Goal: Task Accomplishment & Management: Complete application form

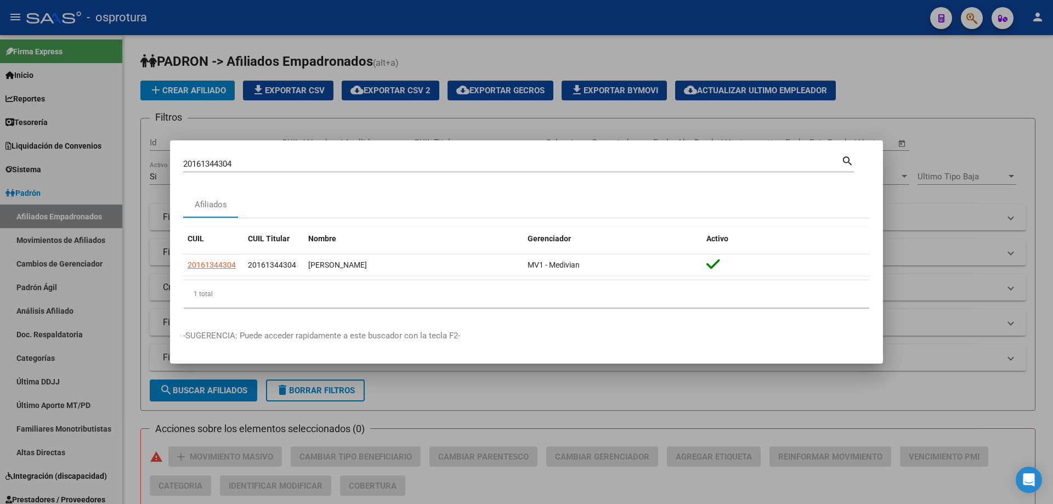
click at [267, 166] on input "20161344304" at bounding box center [512, 164] width 658 height 10
paste input "7-17987851-3"
type input "27179878513"
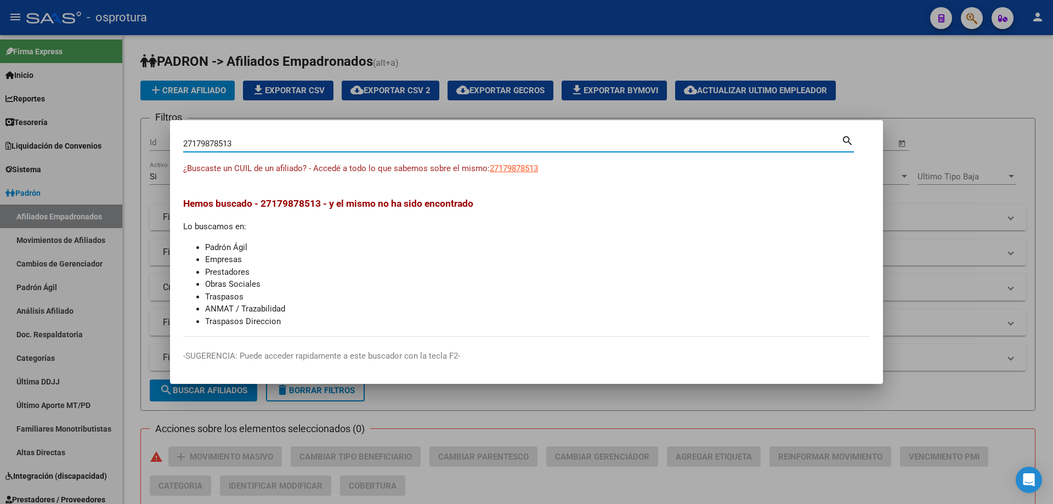
click at [536, 170] on span "27179878513" at bounding box center [514, 168] width 48 height 10
type textarea "27179878513"
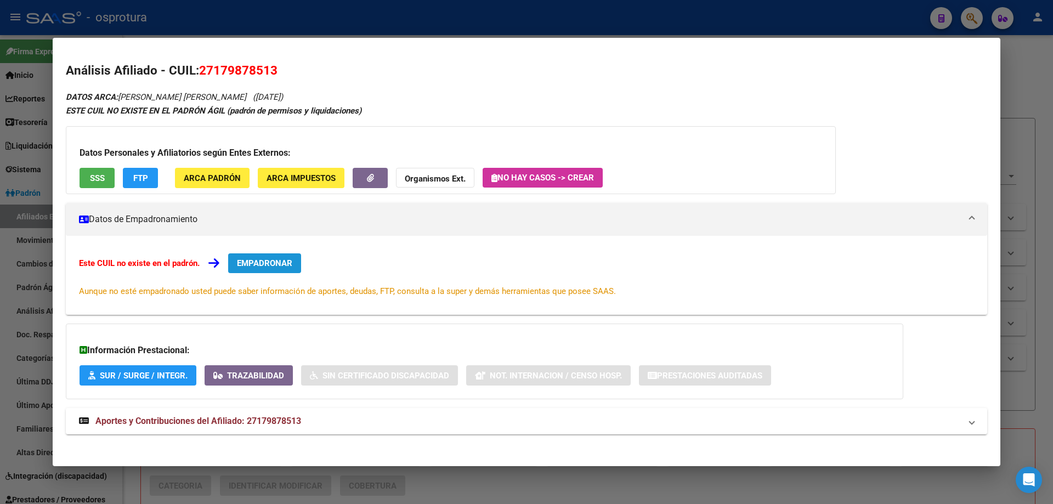
click at [246, 270] on button "EMPADRONAR" at bounding box center [264, 263] width 73 height 20
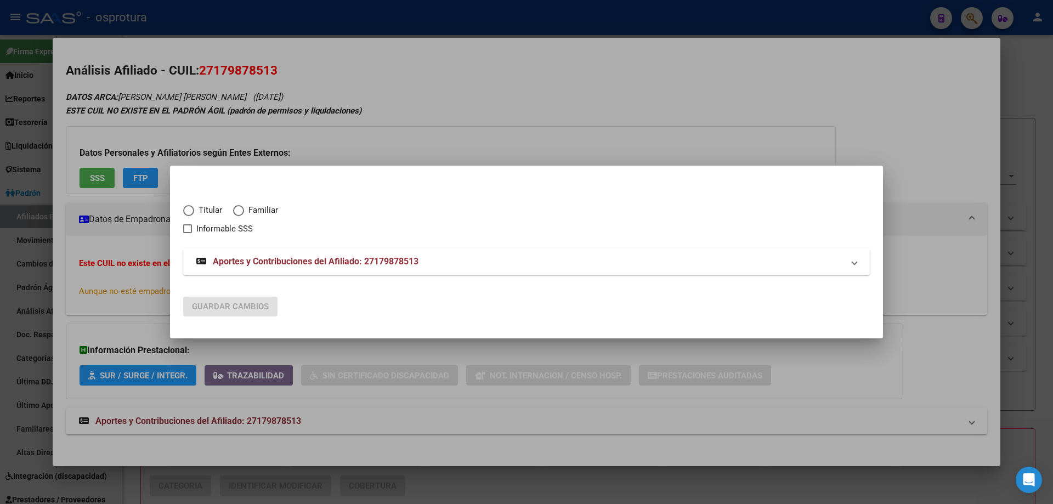
click at [185, 209] on span "Elija una opción" at bounding box center [188, 210] width 11 height 11
click at [185, 209] on input "Titular" at bounding box center [188, 210] width 11 height 11
radio input "true"
checkbox input "true"
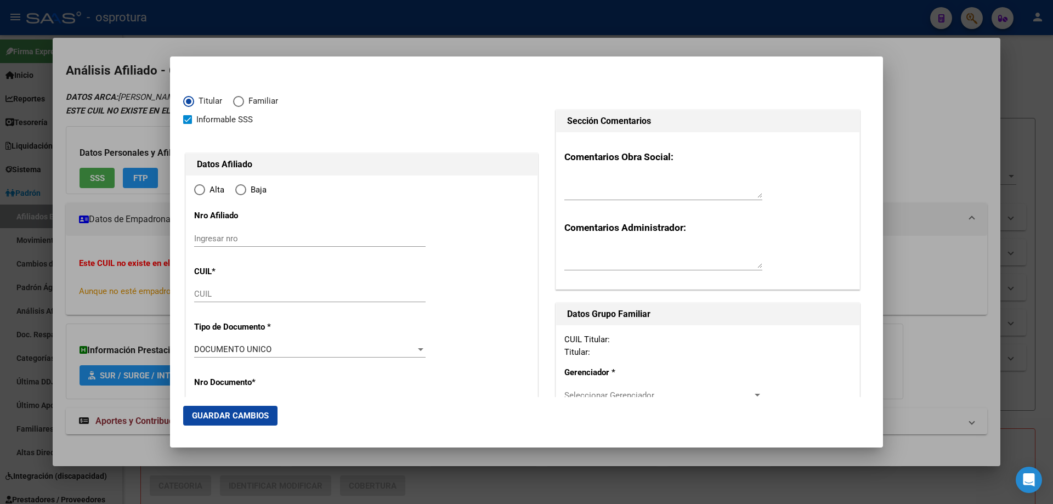
type input "27-17987851-3"
type input "17987851"
type input "GODOY"
type input "[PERSON_NAME]"
type input "[DATE]"
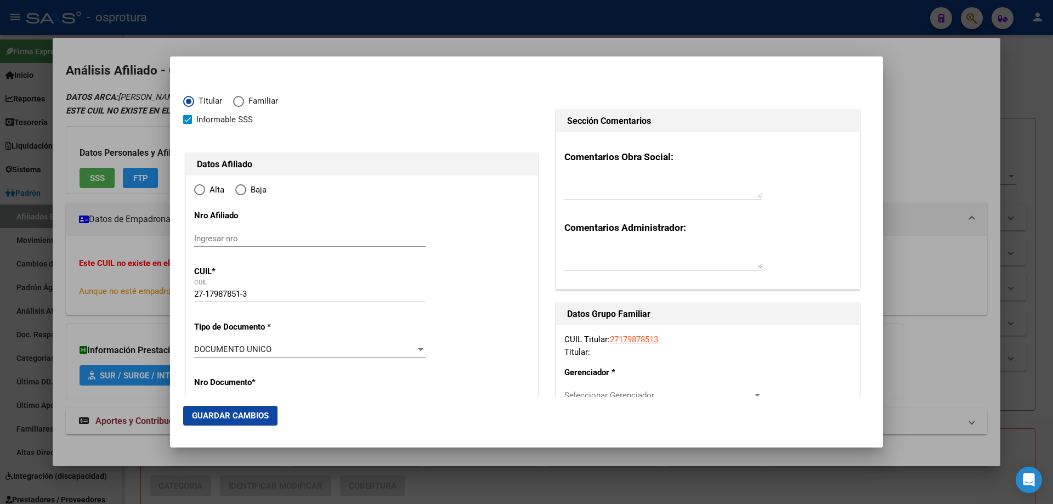
type input "CONCARAN"
type input "5770"
type input "LOS NOGALES"
type input "138"
type input "0"
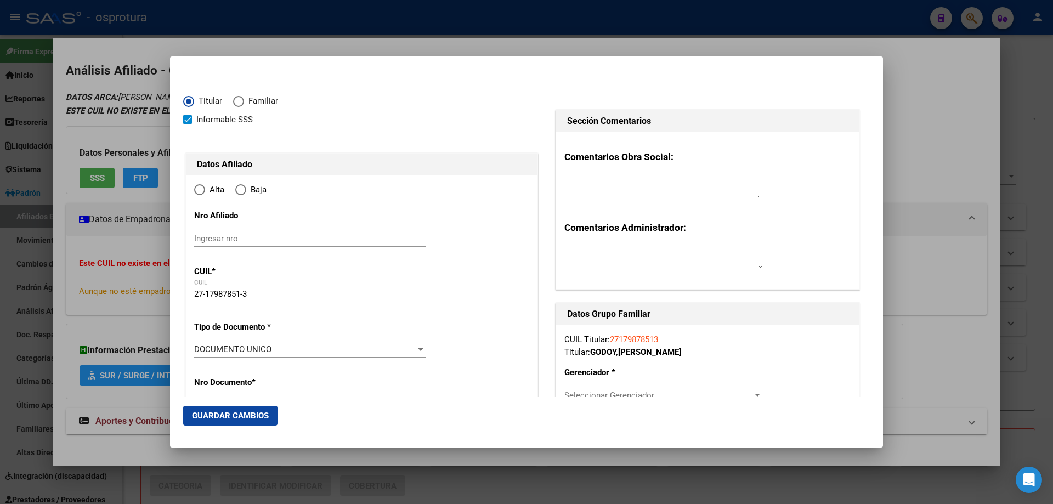
type input "CONCARAN"
radio input "true"
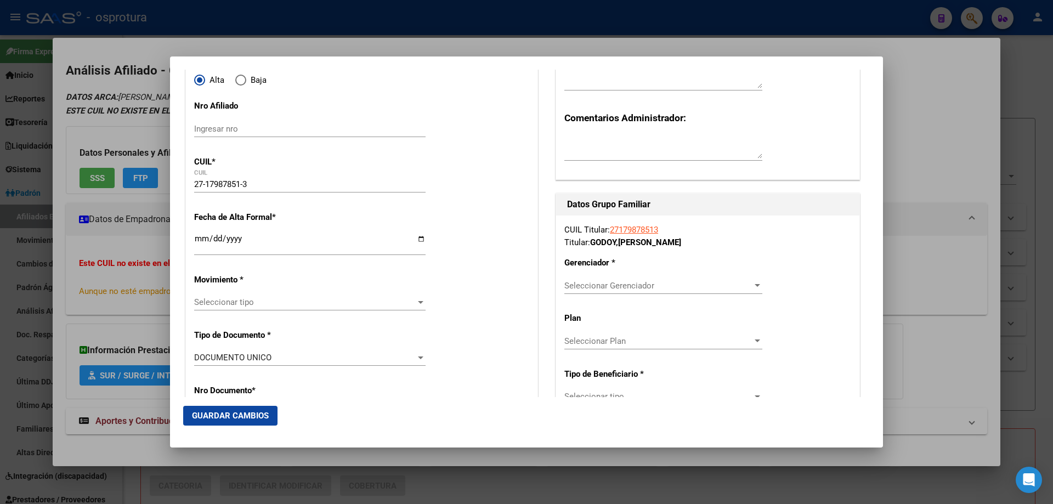
click at [195, 235] on input "Ingresar fecha" at bounding box center [309, 243] width 231 height 18
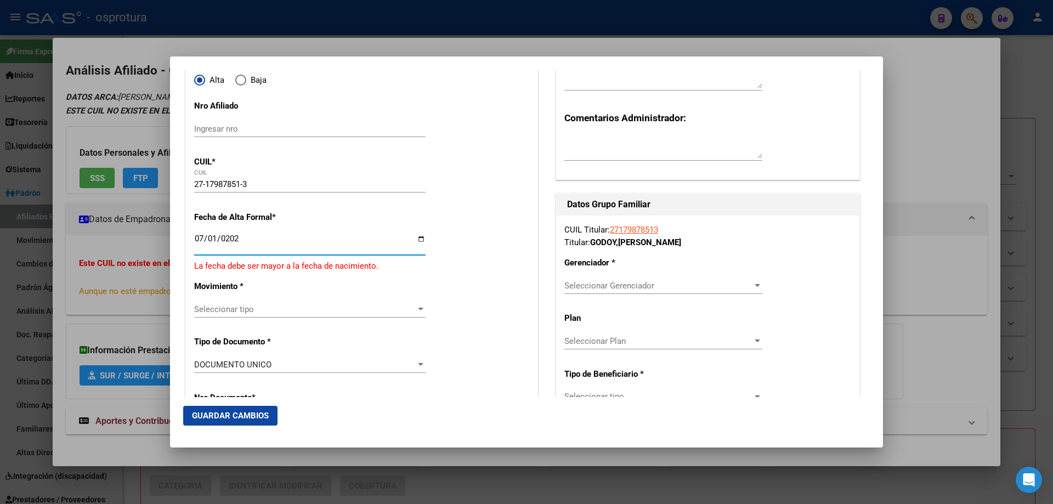
type input "[DATE]"
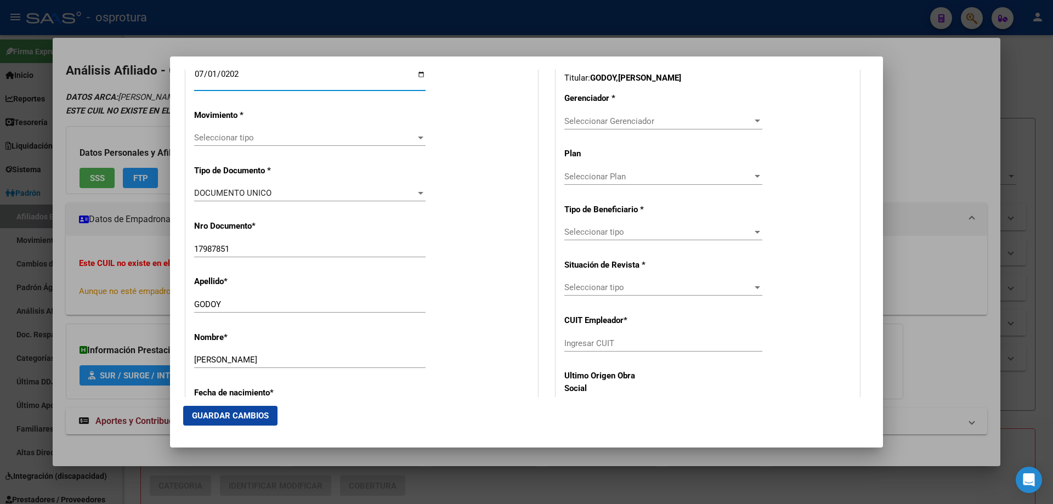
scroll to position [494, 0]
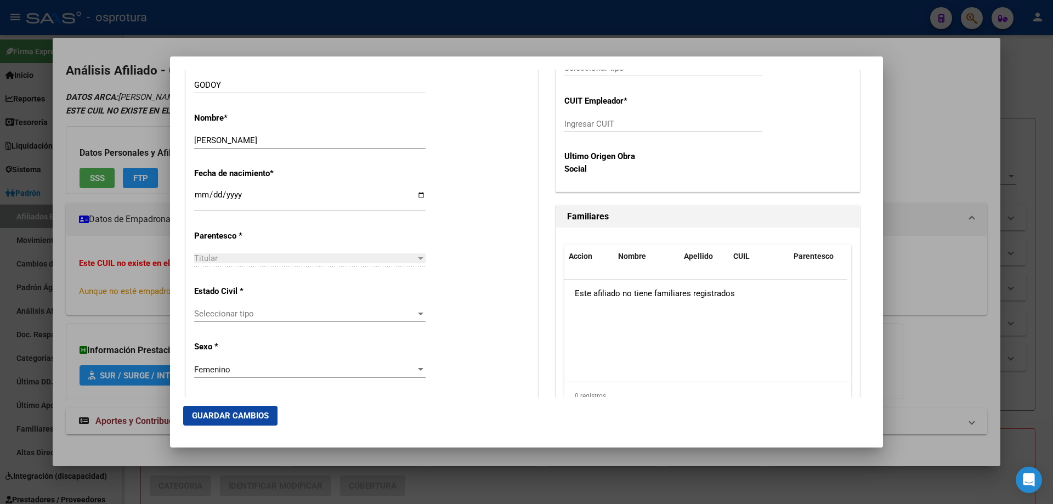
click at [259, 320] on div "Seleccionar tipo Seleccionar tipo" at bounding box center [309, 314] width 231 height 16
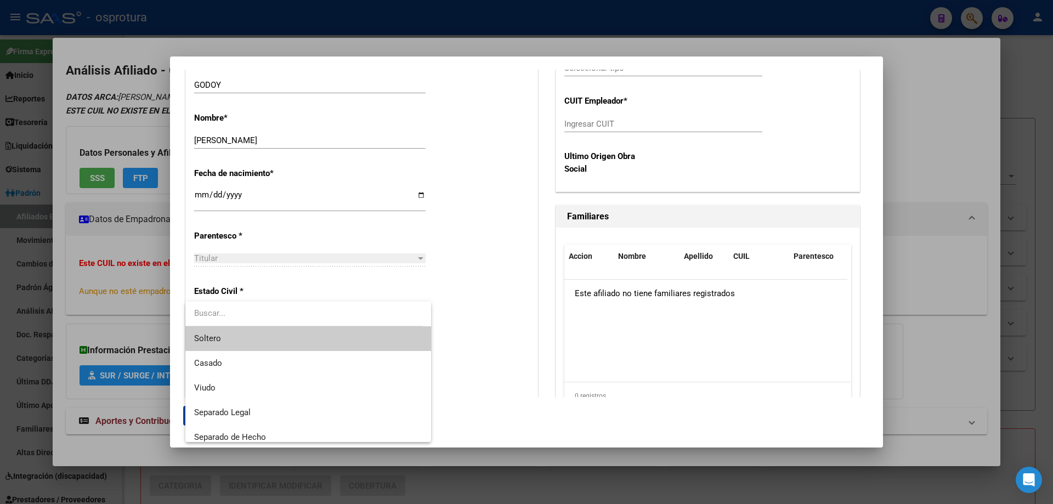
click at [263, 350] on span "Soltero" at bounding box center [308, 338] width 228 height 25
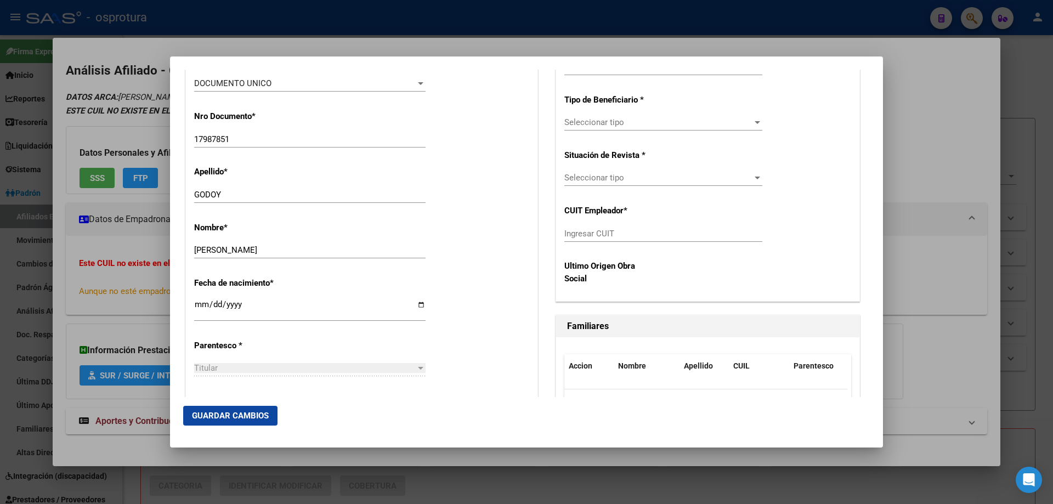
scroll to position [274, 0]
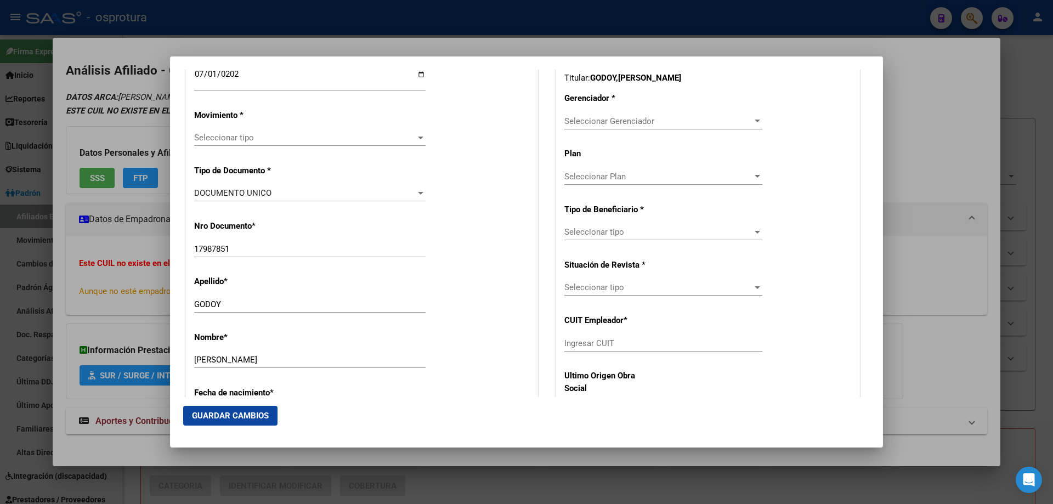
click at [619, 128] on div "Seleccionar Gerenciador Seleccionar Gerenciador" at bounding box center [663, 121] width 198 height 16
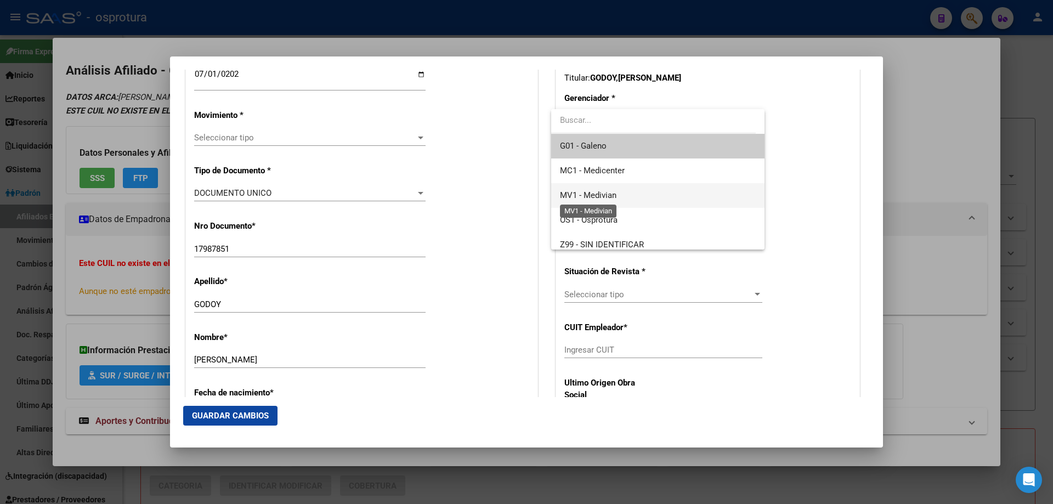
click at [611, 193] on span "MV1 - Medivian" at bounding box center [588, 195] width 57 height 10
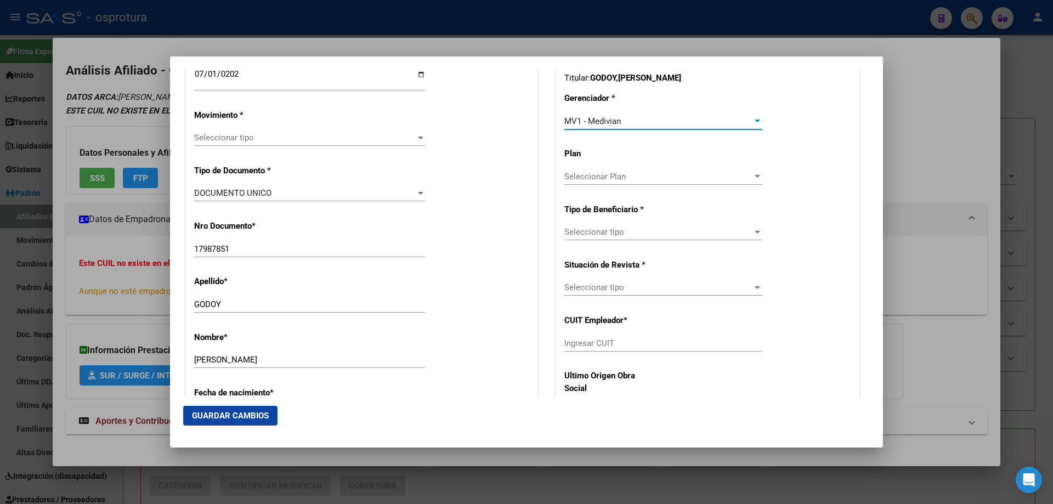
click at [612, 233] on span "Seleccionar tipo" at bounding box center [658, 232] width 188 height 10
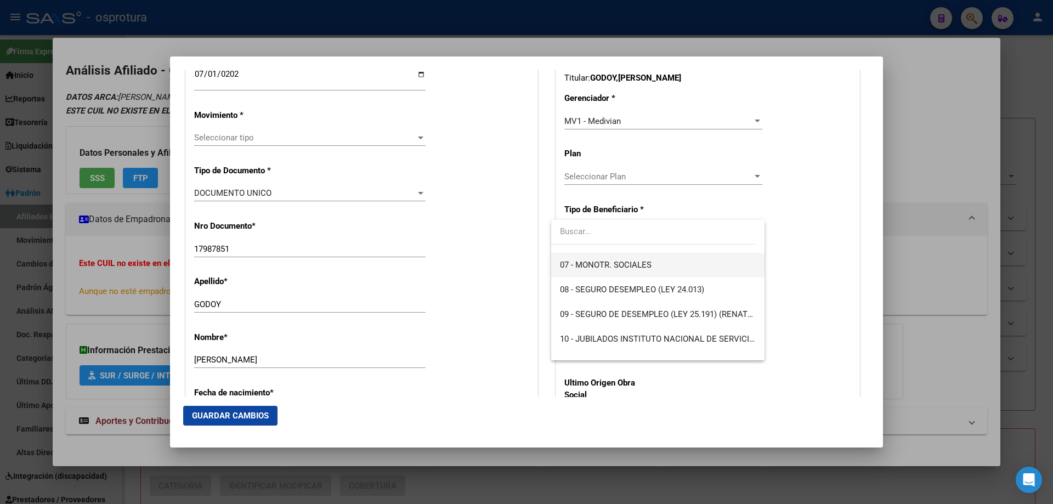
click at [628, 271] on span "07 - MONOTR. SOCIALES" at bounding box center [657, 265] width 195 height 25
type input "27-17987851-3"
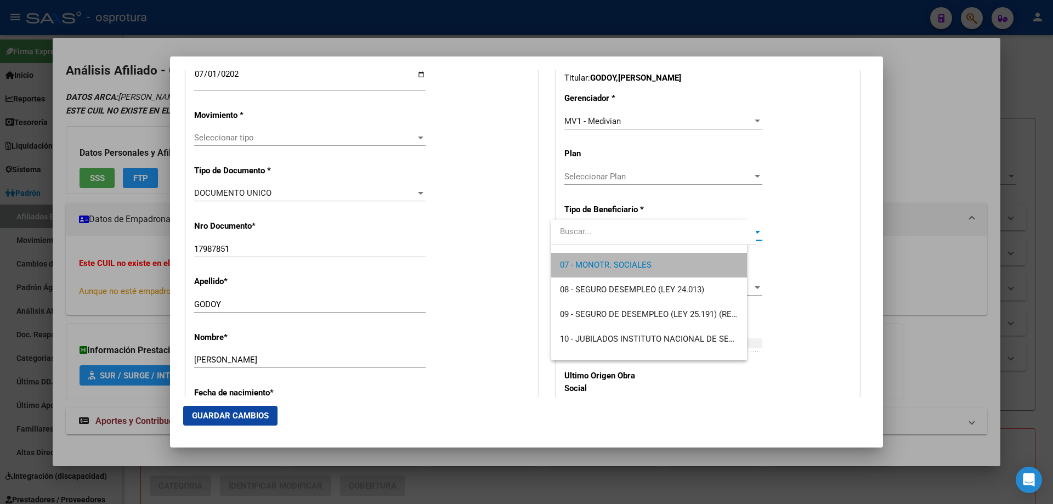
scroll to position [173, 0]
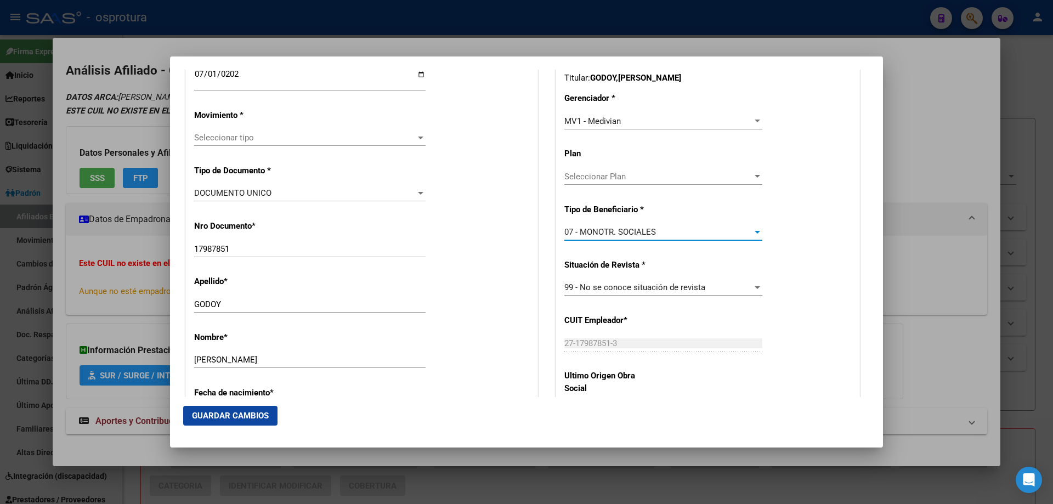
click at [212, 417] on span "Guardar Cambios" at bounding box center [230, 416] width 77 height 10
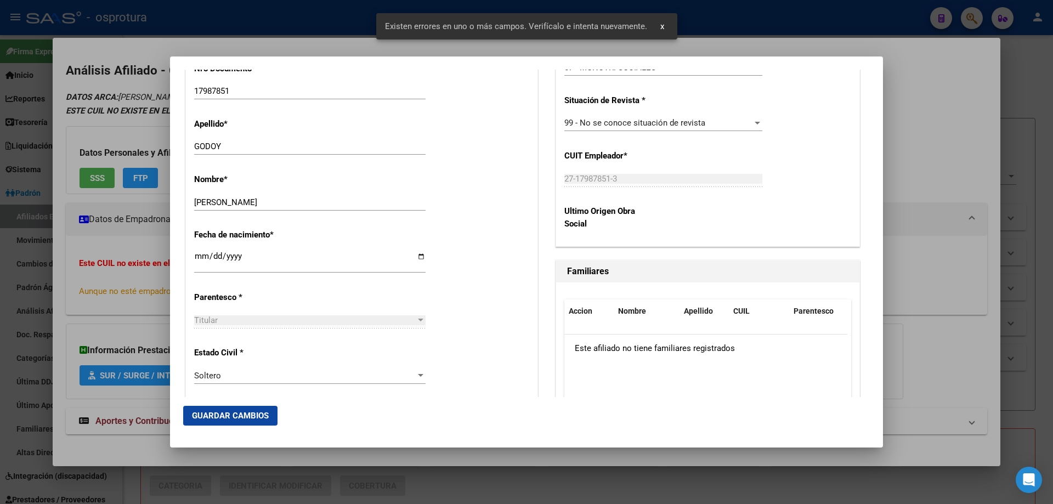
scroll to position [219, 0]
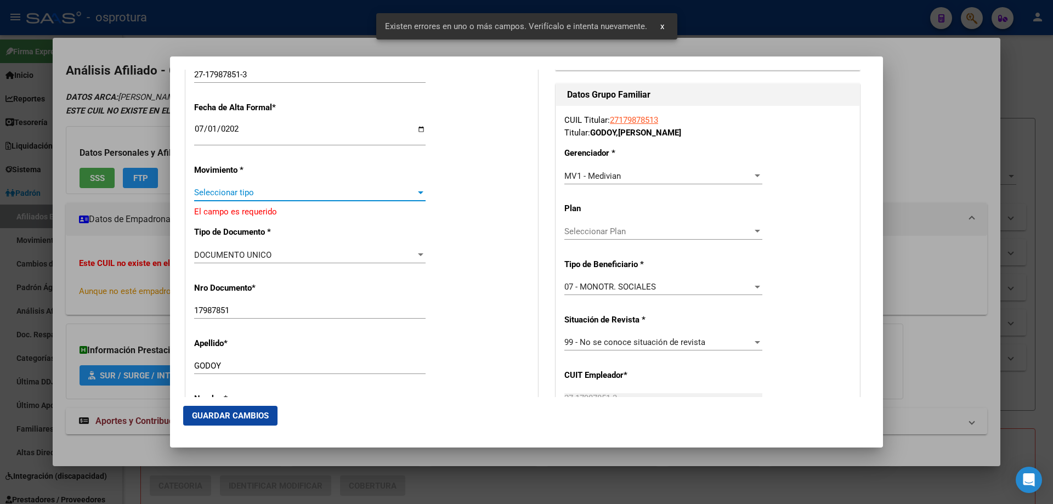
click at [272, 191] on span "Seleccionar tipo" at bounding box center [305, 193] width 222 height 10
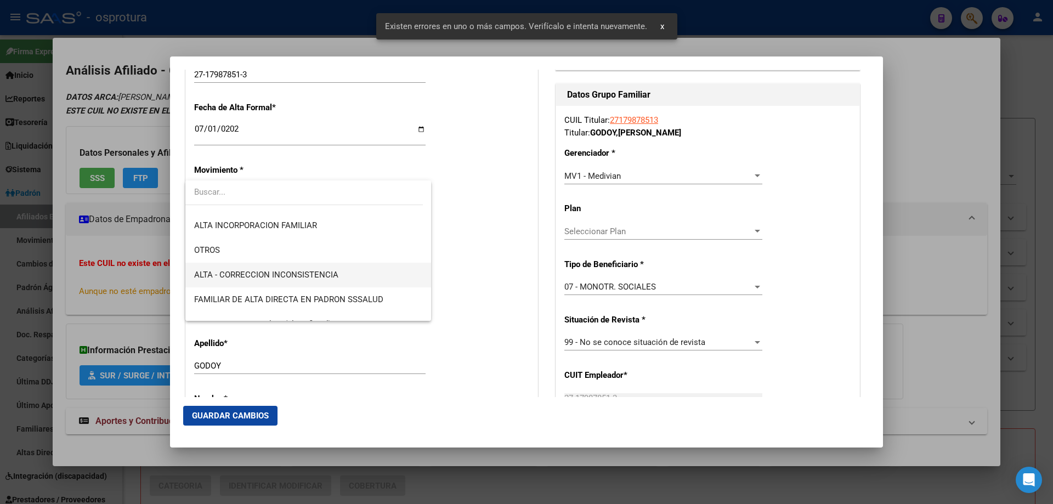
scroll to position [274, 0]
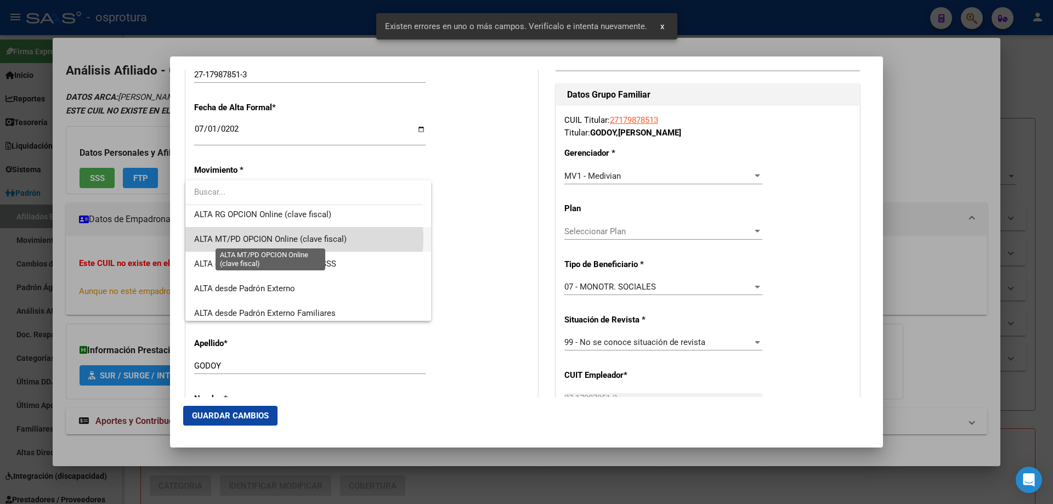
click at [284, 239] on span "ALTA MT/PD OPCION Online (clave fiscal)" at bounding box center [270, 239] width 152 height 10
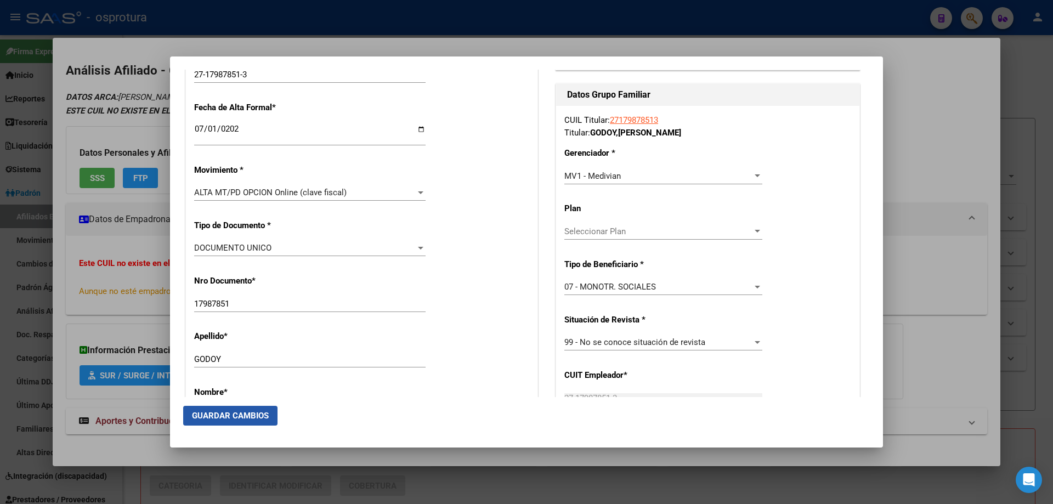
click at [236, 415] on span "Guardar Cambios" at bounding box center [230, 416] width 77 height 10
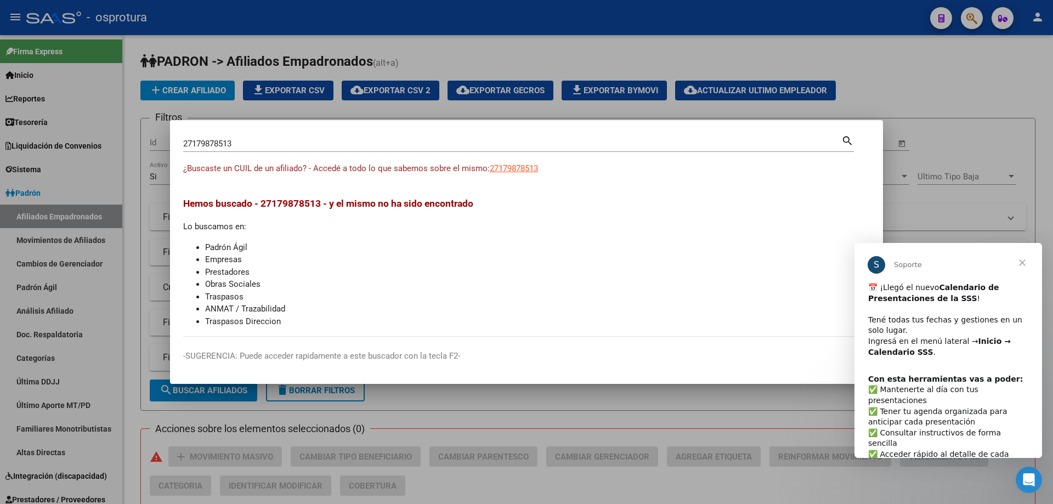
scroll to position [0, 0]
click at [248, 141] on input "27179878513" at bounding box center [512, 144] width 658 height 10
click at [1023, 264] on span "Cerrar" at bounding box center [1022, 262] width 39 height 39
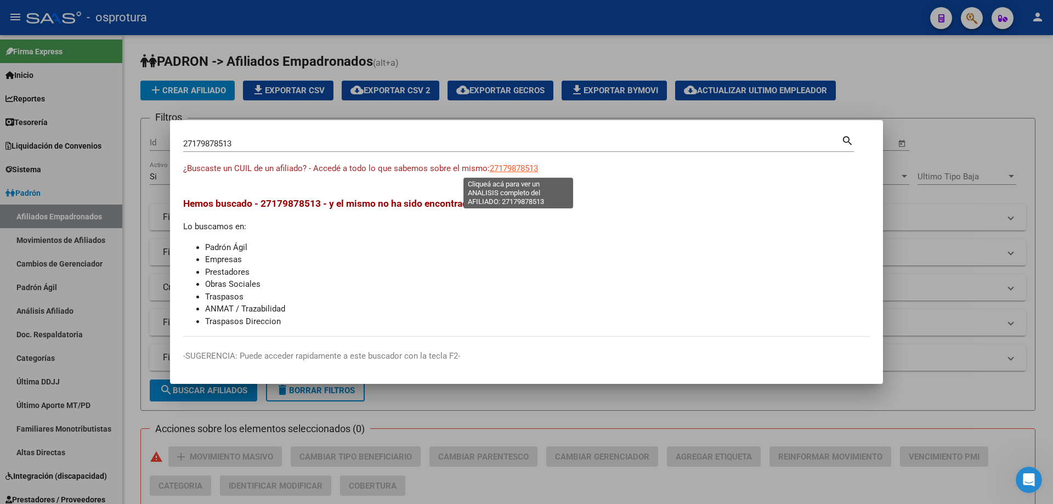
click at [514, 167] on span "27179878513" at bounding box center [514, 168] width 48 height 10
